Goal: Information Seeking & Learning: Learn about a topic

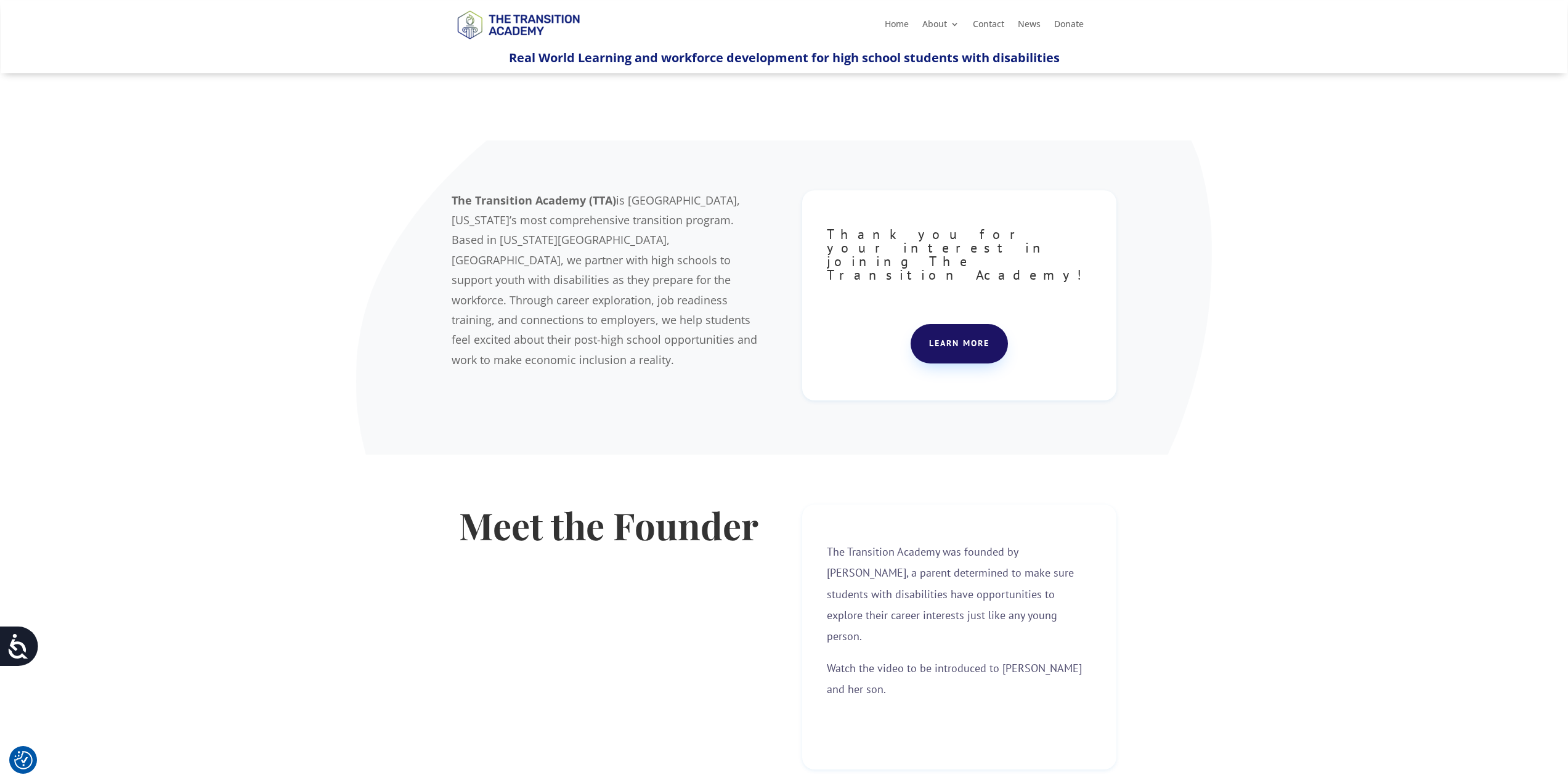
click at [950, 81] on link "Team" at bounding box center [988, 83] width 123 height 25
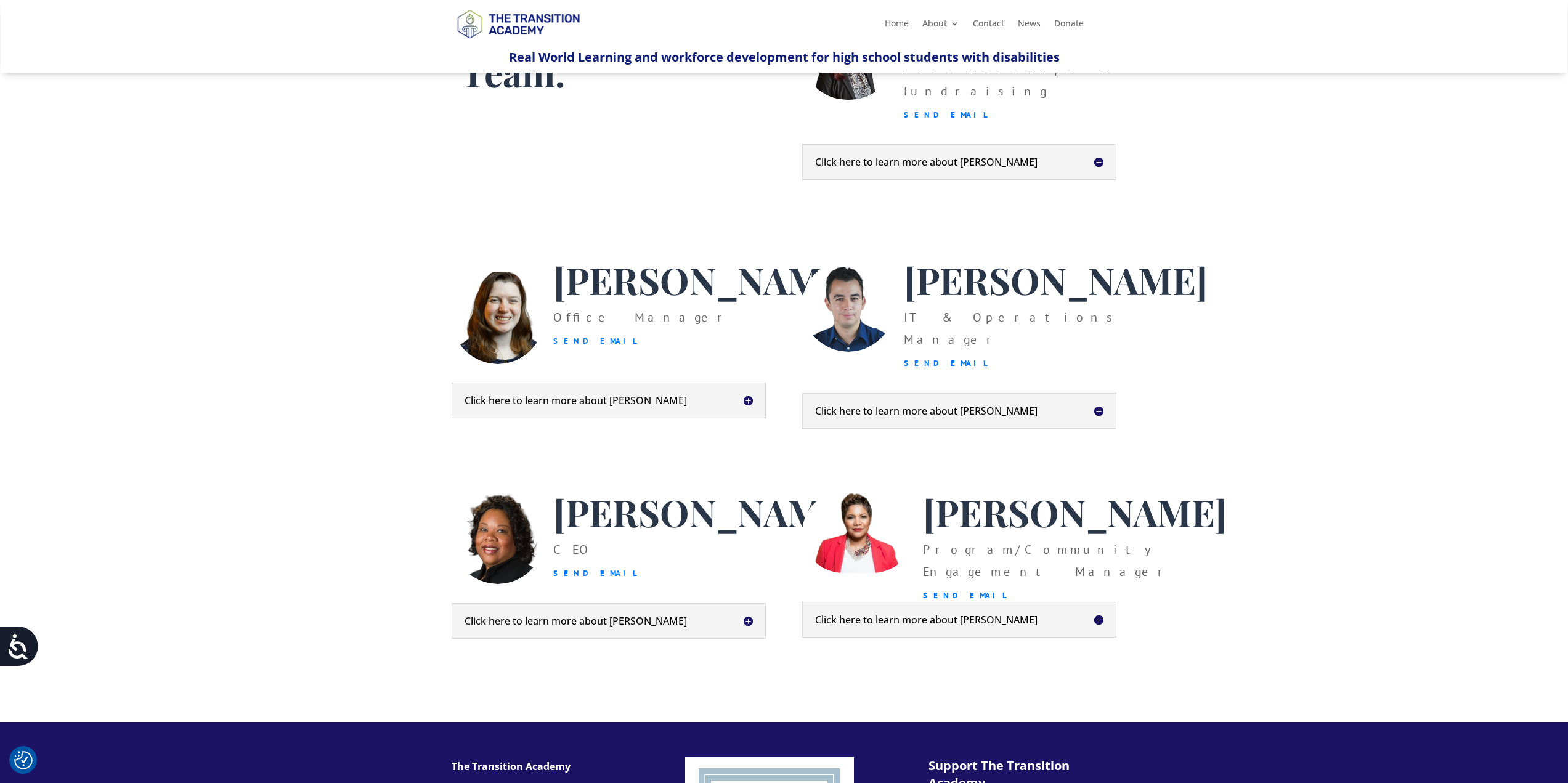
scroll to position [185, 0]
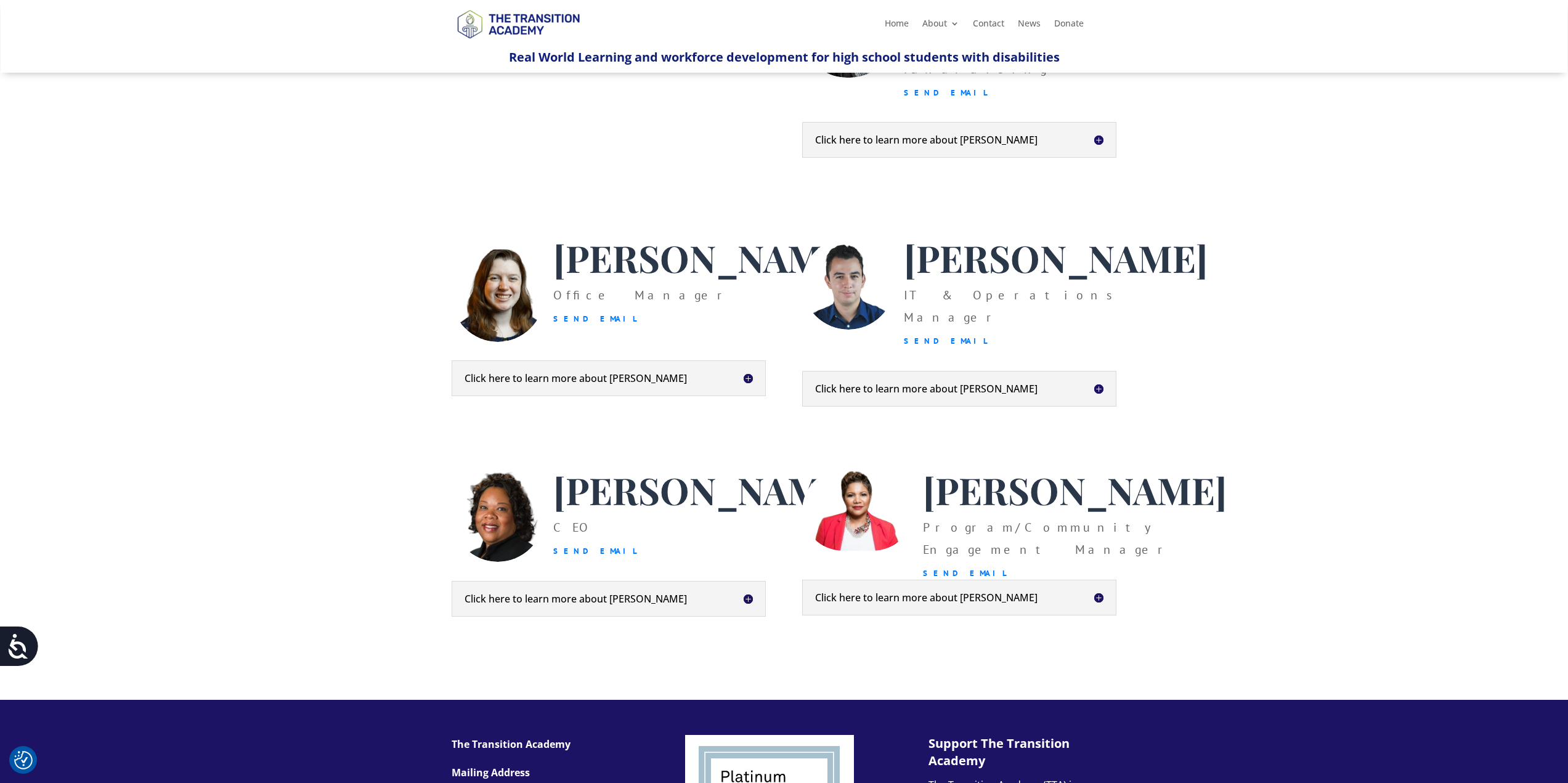
click at [831, 394] on h5 "Click here to learn more about Jorge" at bounding box center [958, 388] width 288 height 9
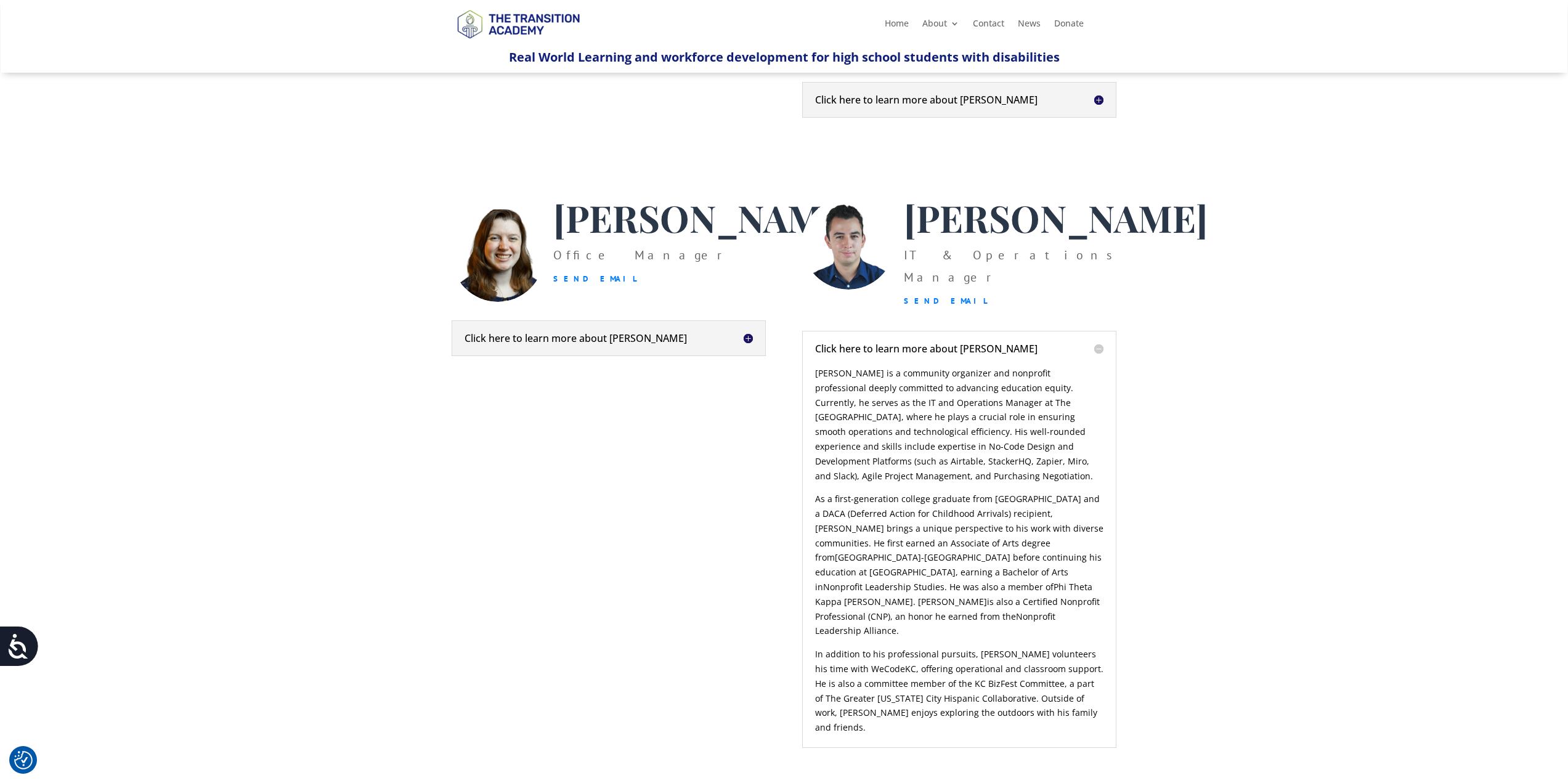
scroll to position [246, 0]
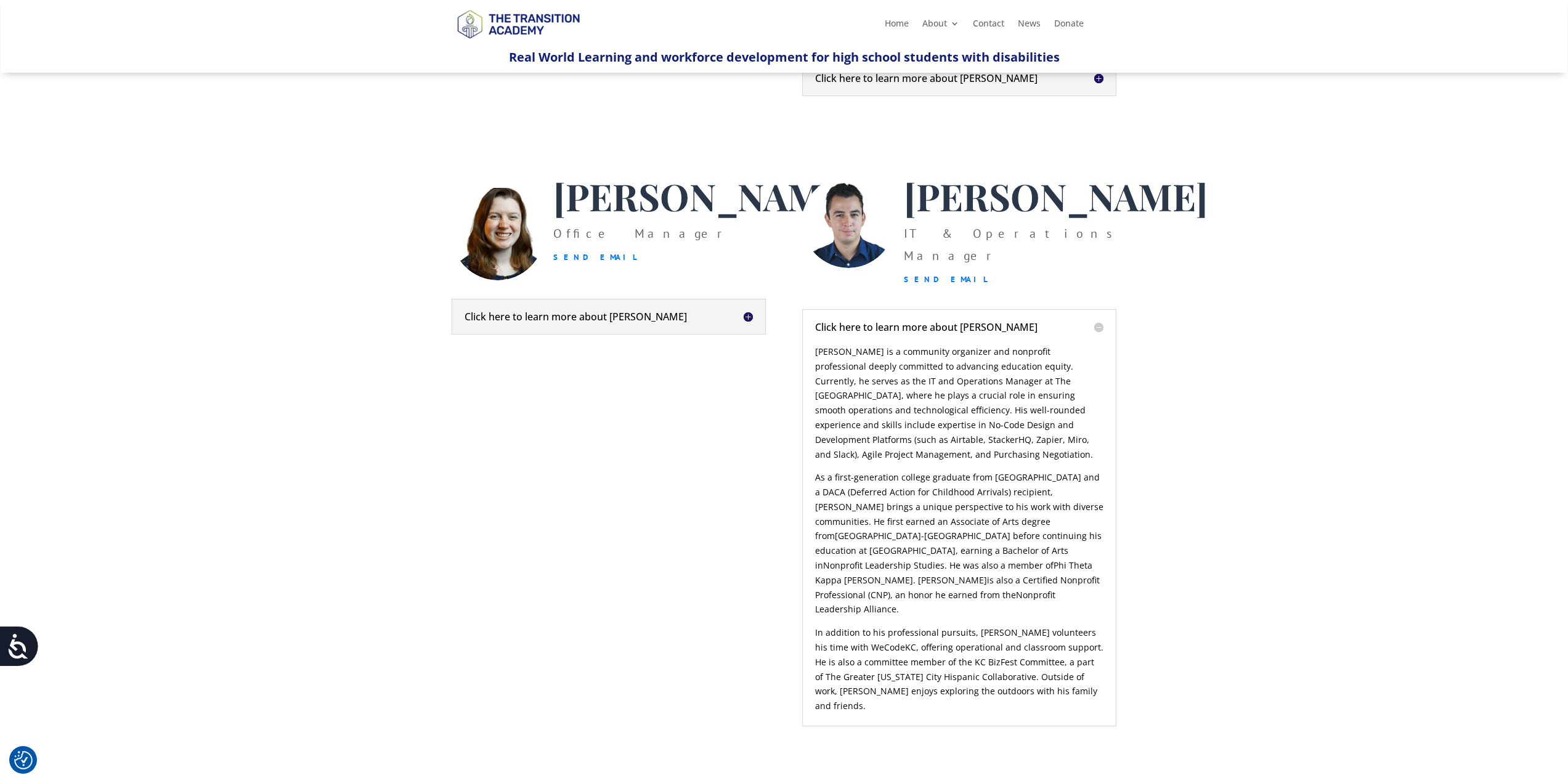
click at [869, 332] on h5 "Click here to learn more about Jorge" at bounding box center [958, 327] width 288 height 9
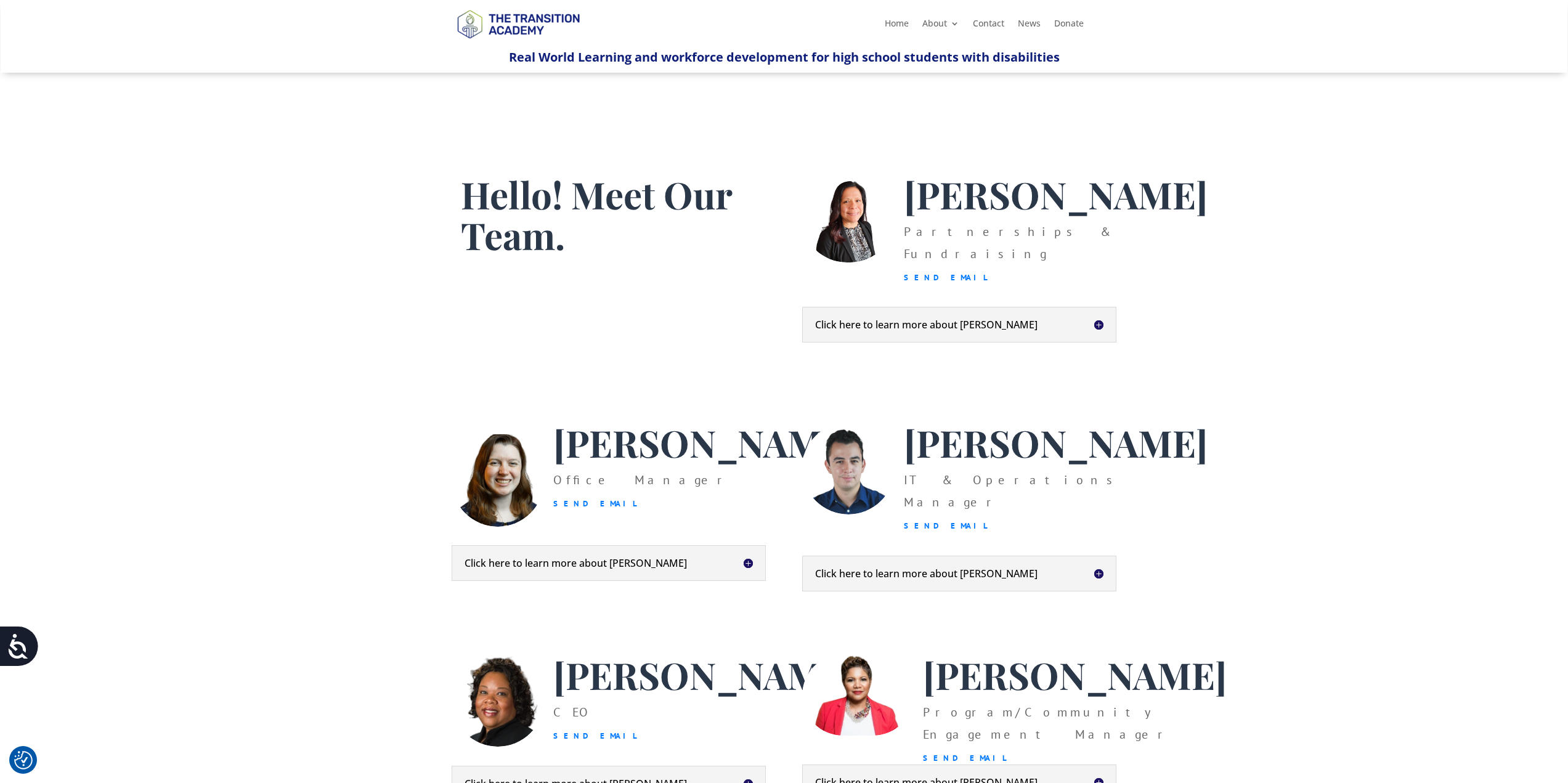
scroll to position [123, 0]
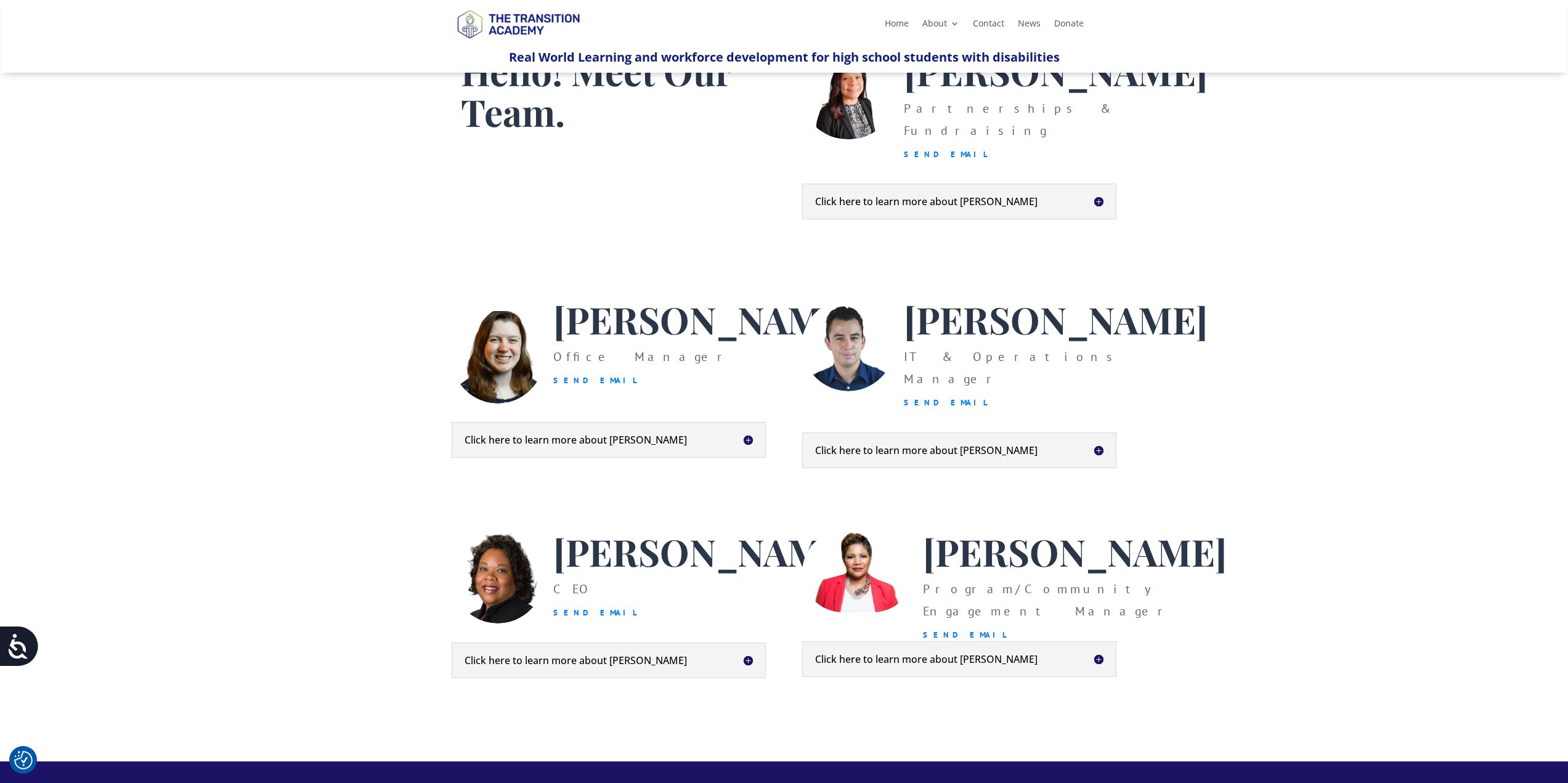
click at [537, 445] on h5 "Click here to learn more about Heather" at bounding box center [608, 440] width 288 height 9
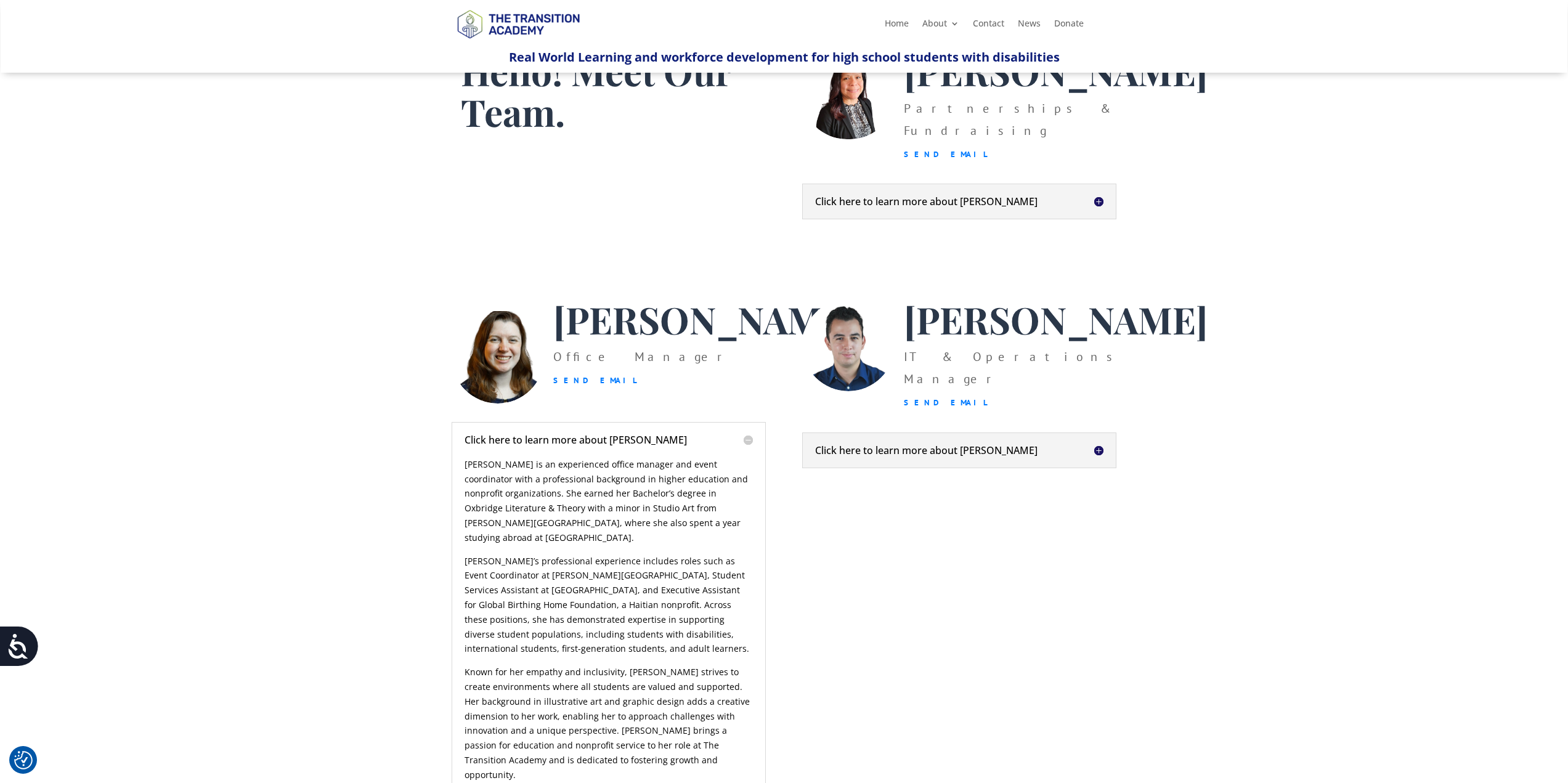
click at [537, 445] on h5 "Click here to learn more about Heather" at bounding box center [608, 440] width 288 height 9
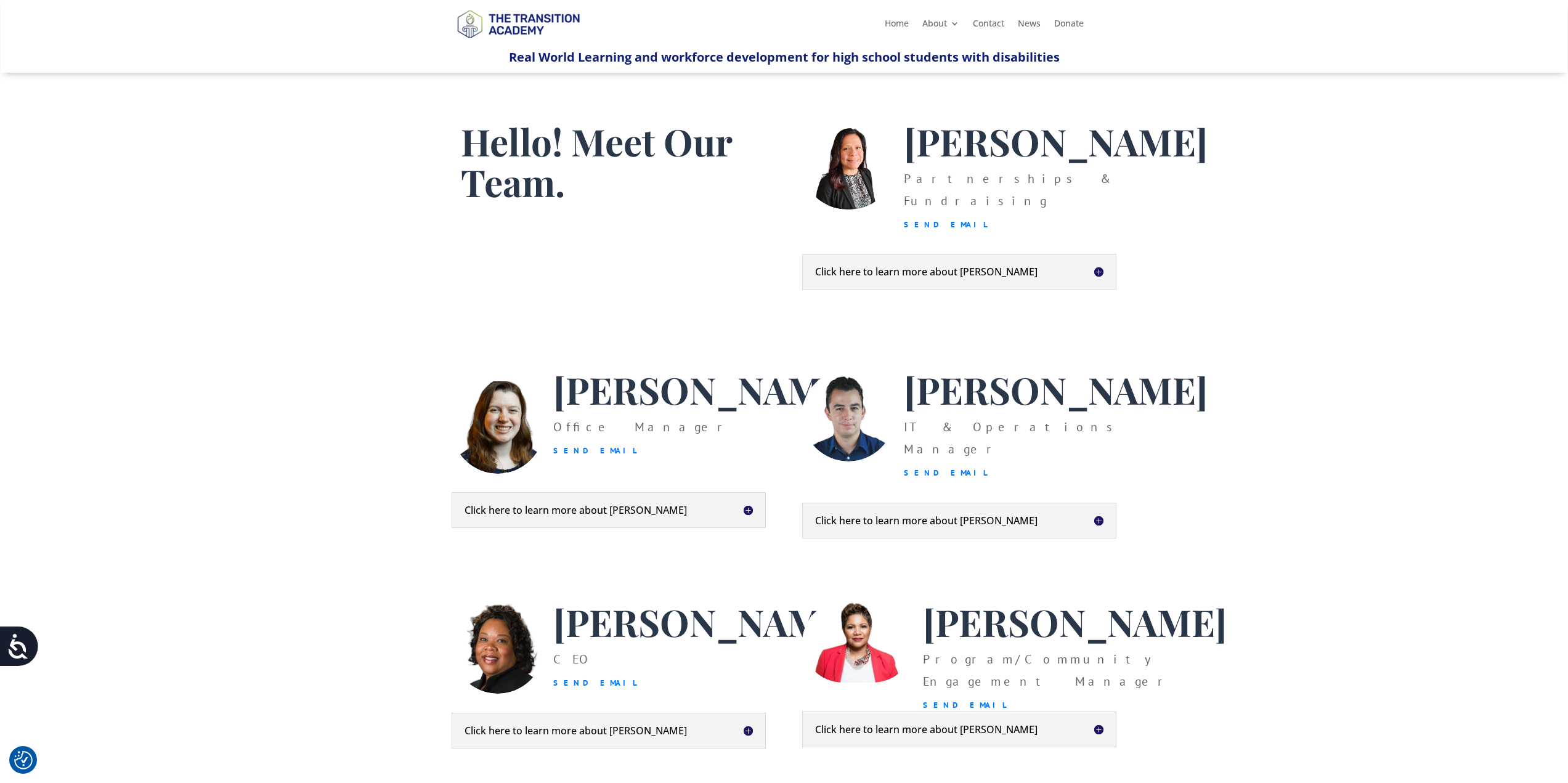
scroll to position [0, 0]
